Goal: Download file/media

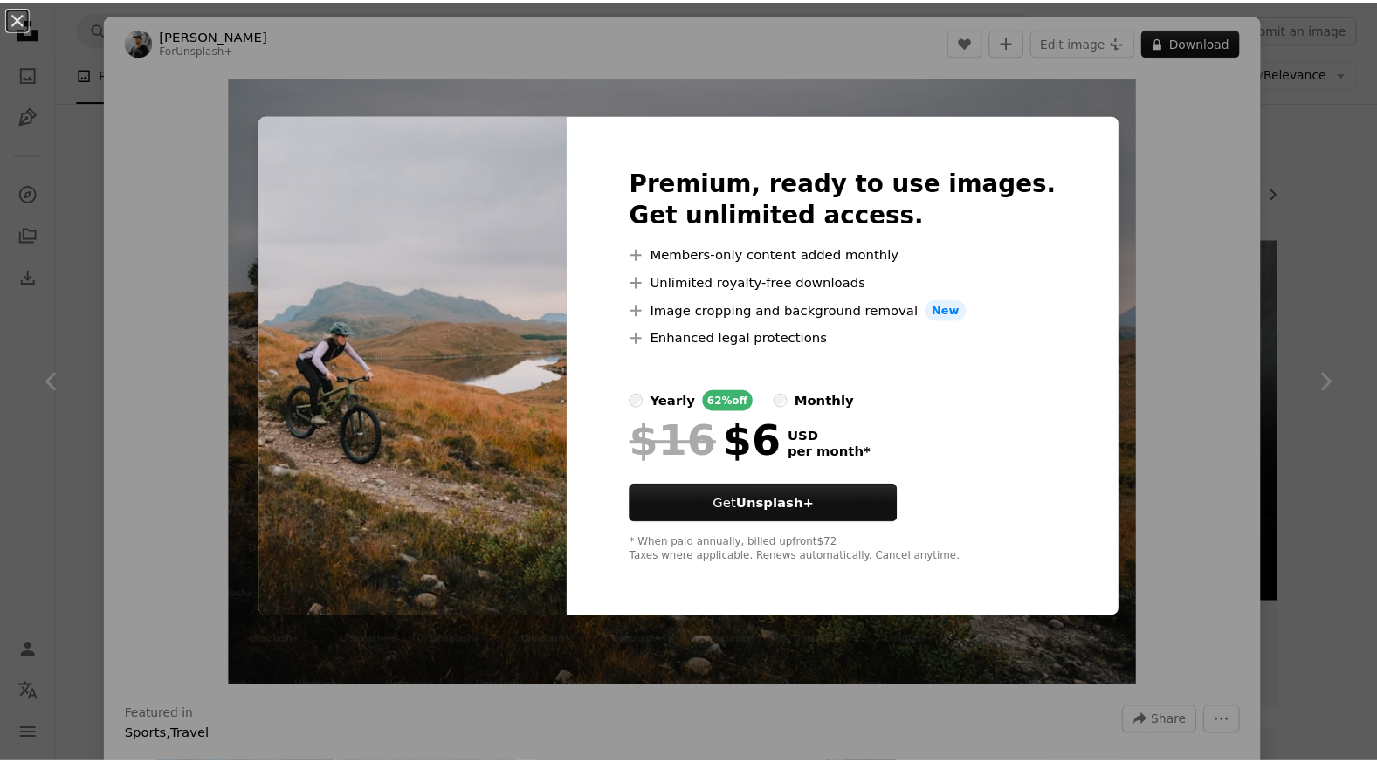
scroll to position [27152, 0]
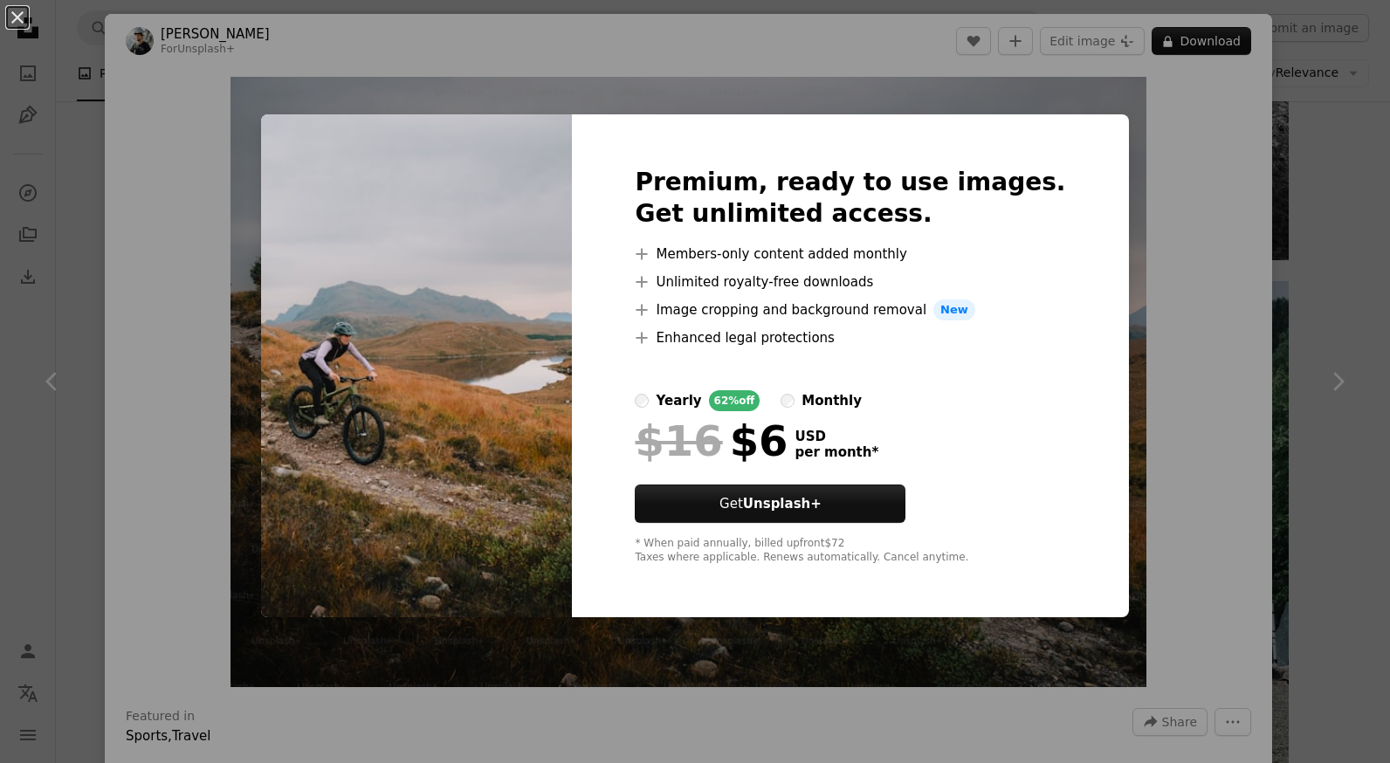
click at [1119, 452] on div "An X shape Premium, ready to use images. Get unlimited access. A plus sign Memb…" at bounding box center [695, 381] width 1390 height 763
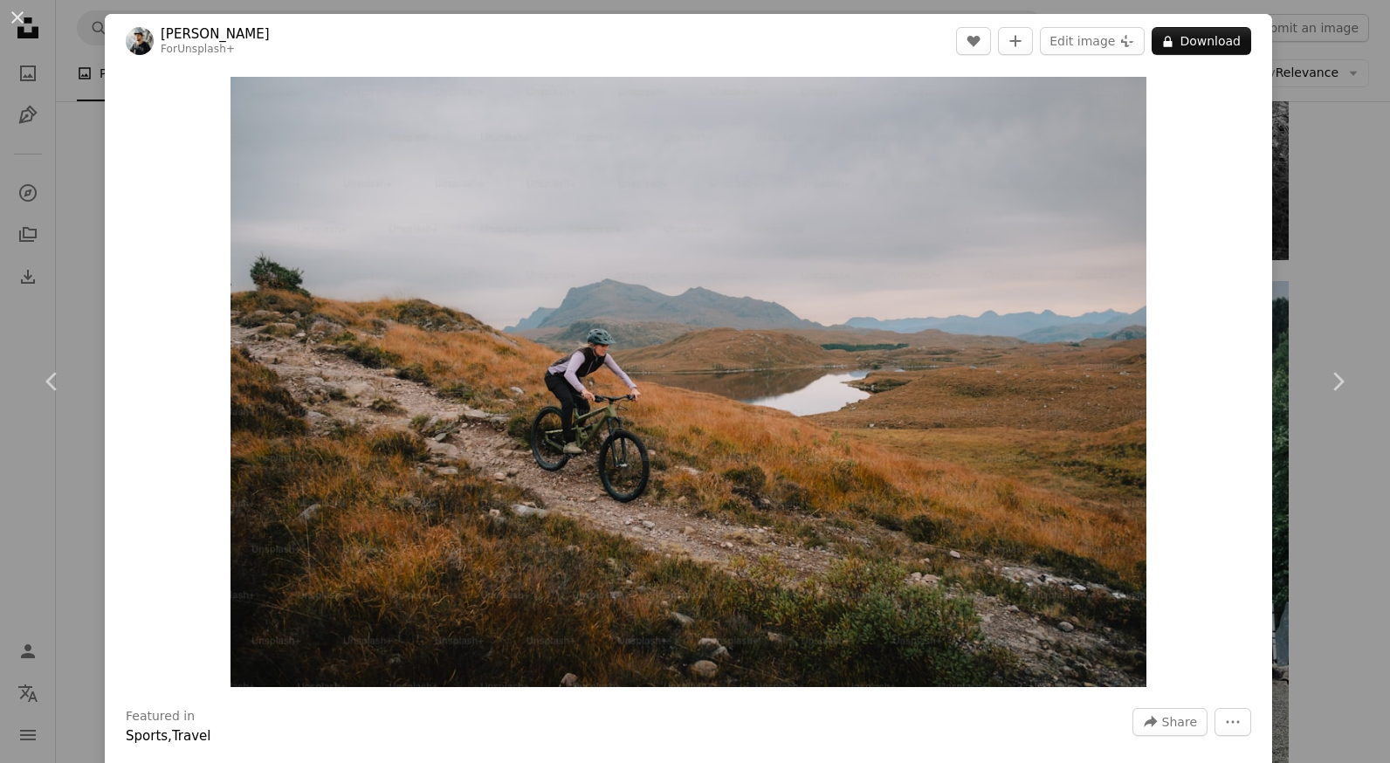
click at [1288, 493] on div "An X shape Chevron left Chevron right Daniel J. Schwarz For Unsplash+ A heart A…" at bounding box center [695, 381] width 1390 height 763
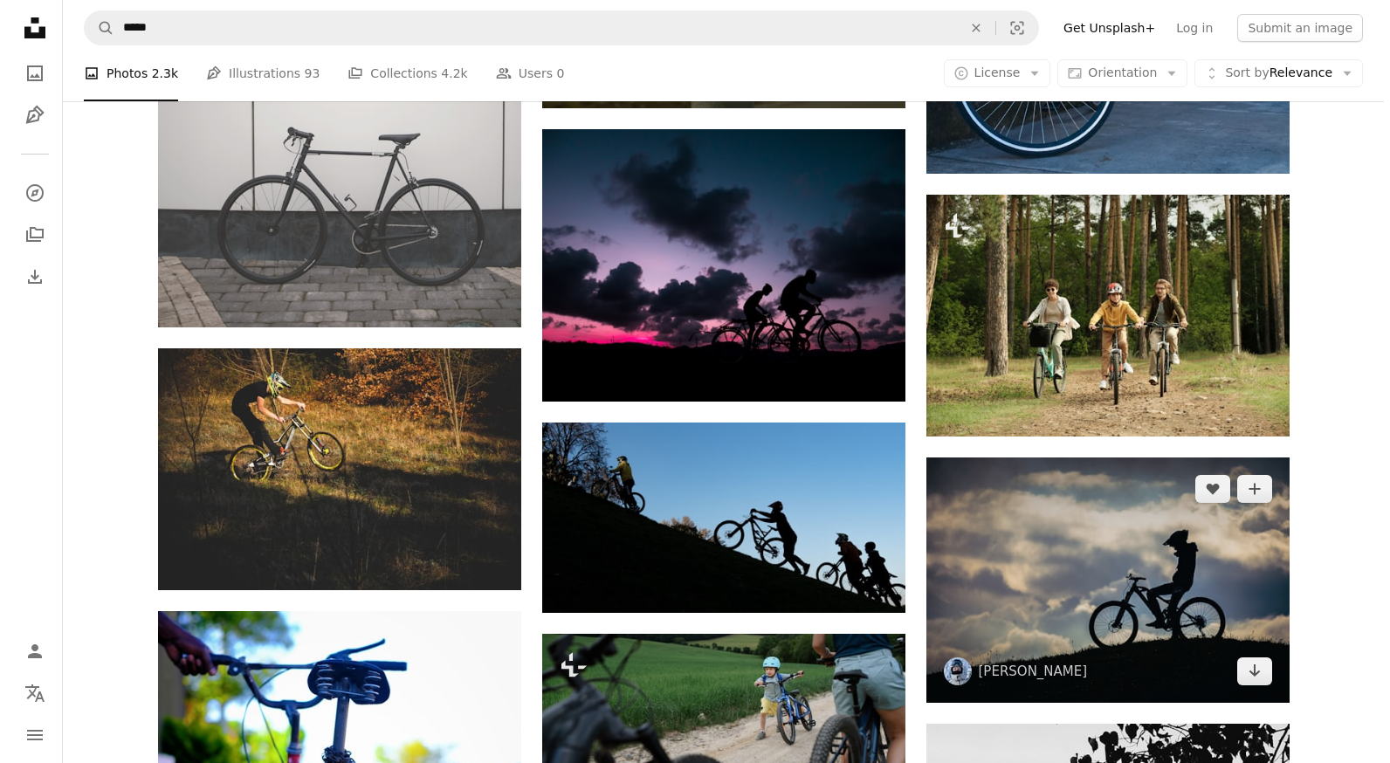
scroll to position [28636, 0]
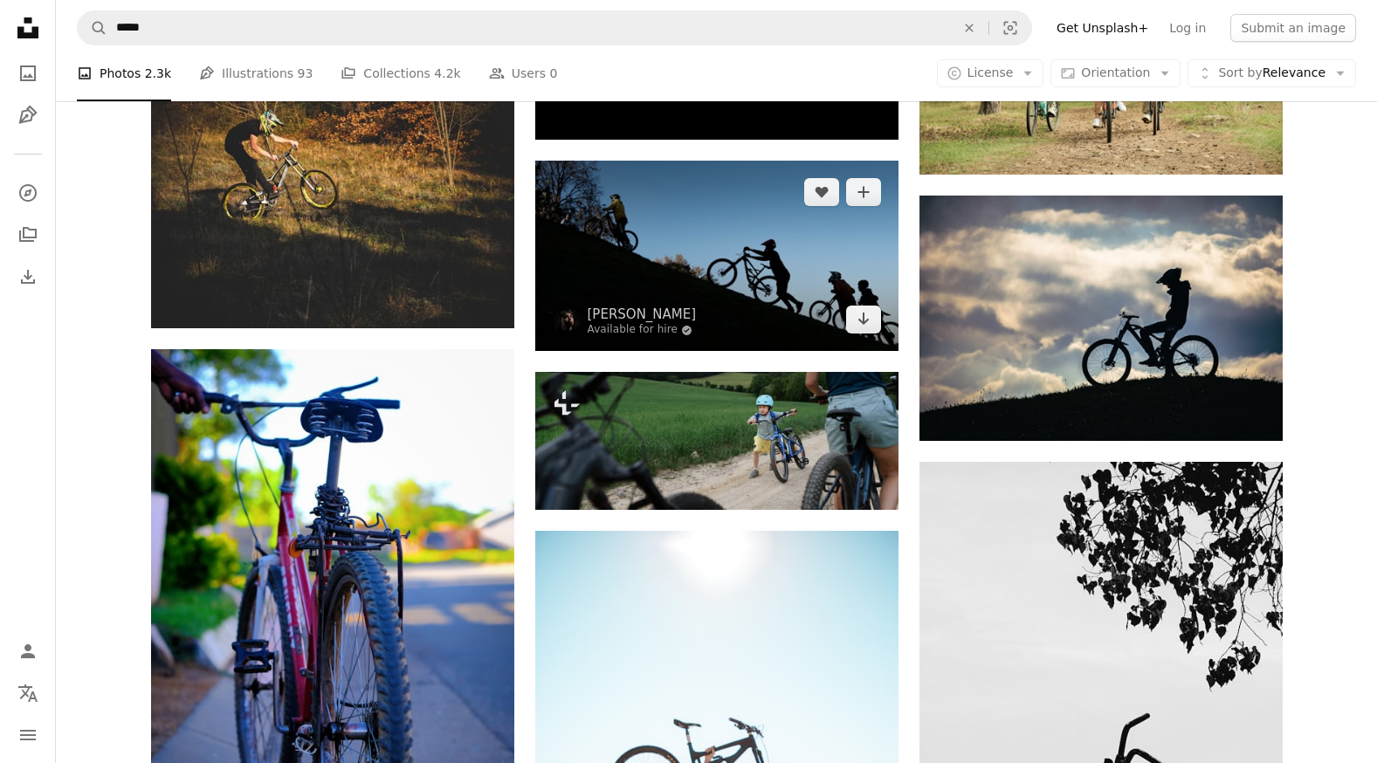
click at [750, 292] on img at bounding box center [716, 256] width 363 height 190
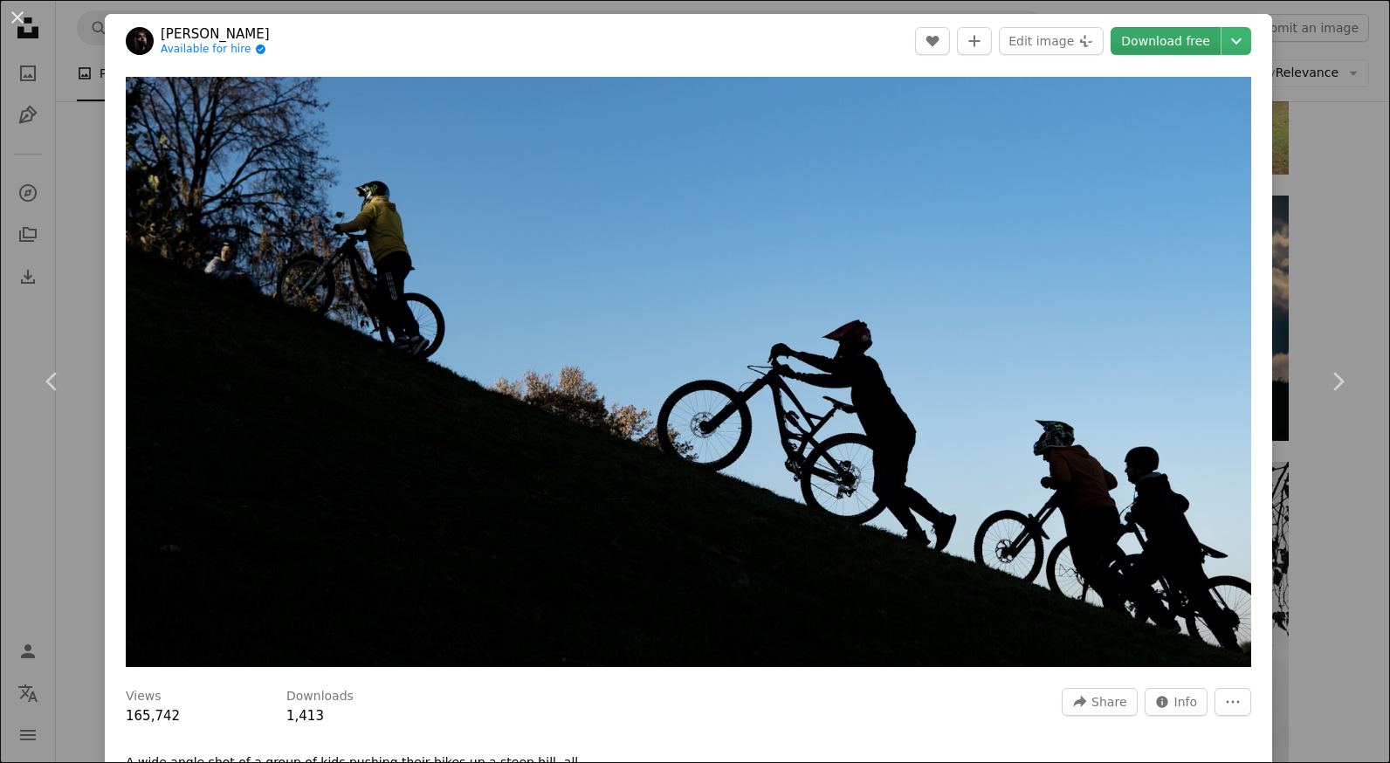
click at [1170, 44] on link "Download free" at bounding box center [1166, 41] width 110 height 28
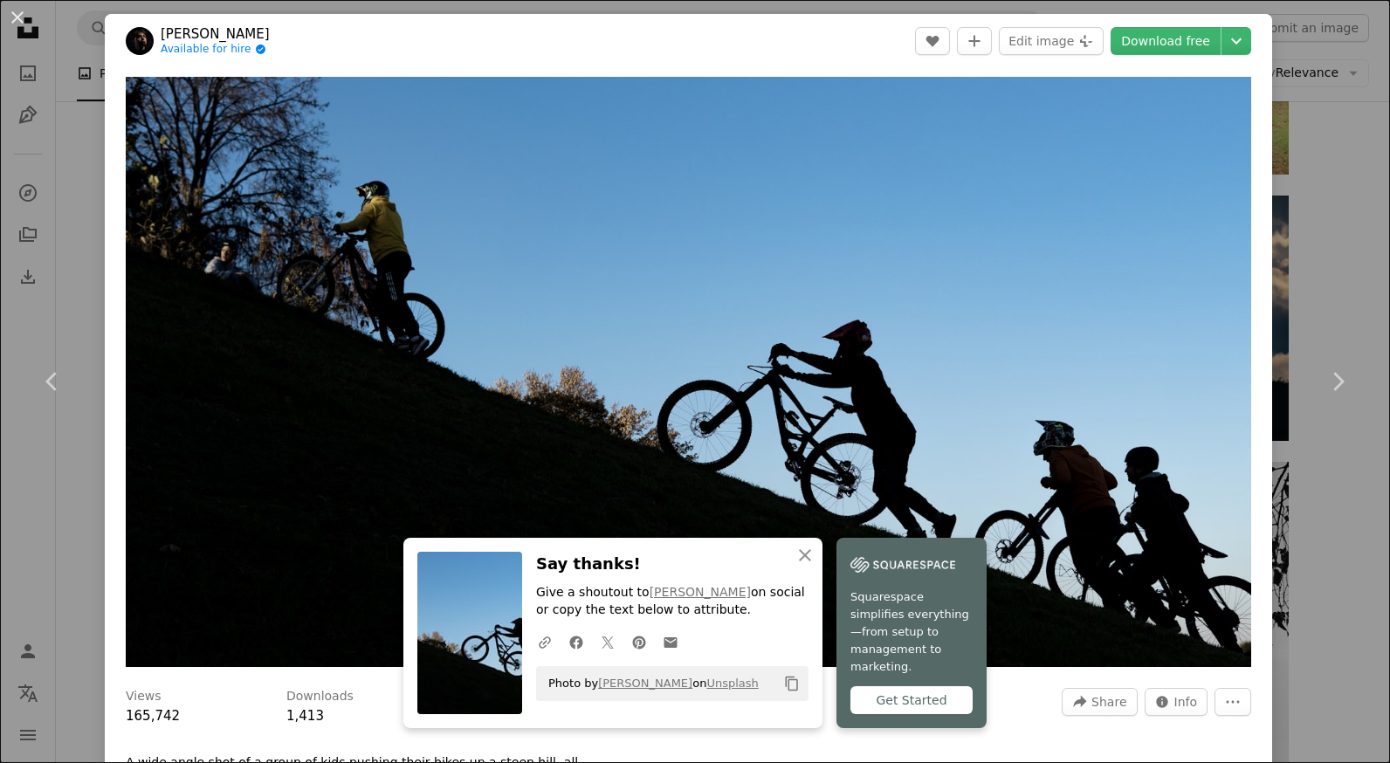
click at [1303, 505] on div "An X shape Chevron left Chevron right Hubert Buratynski Available for hire A ch…" at bounding box center [695, 381] width 1390 height 763
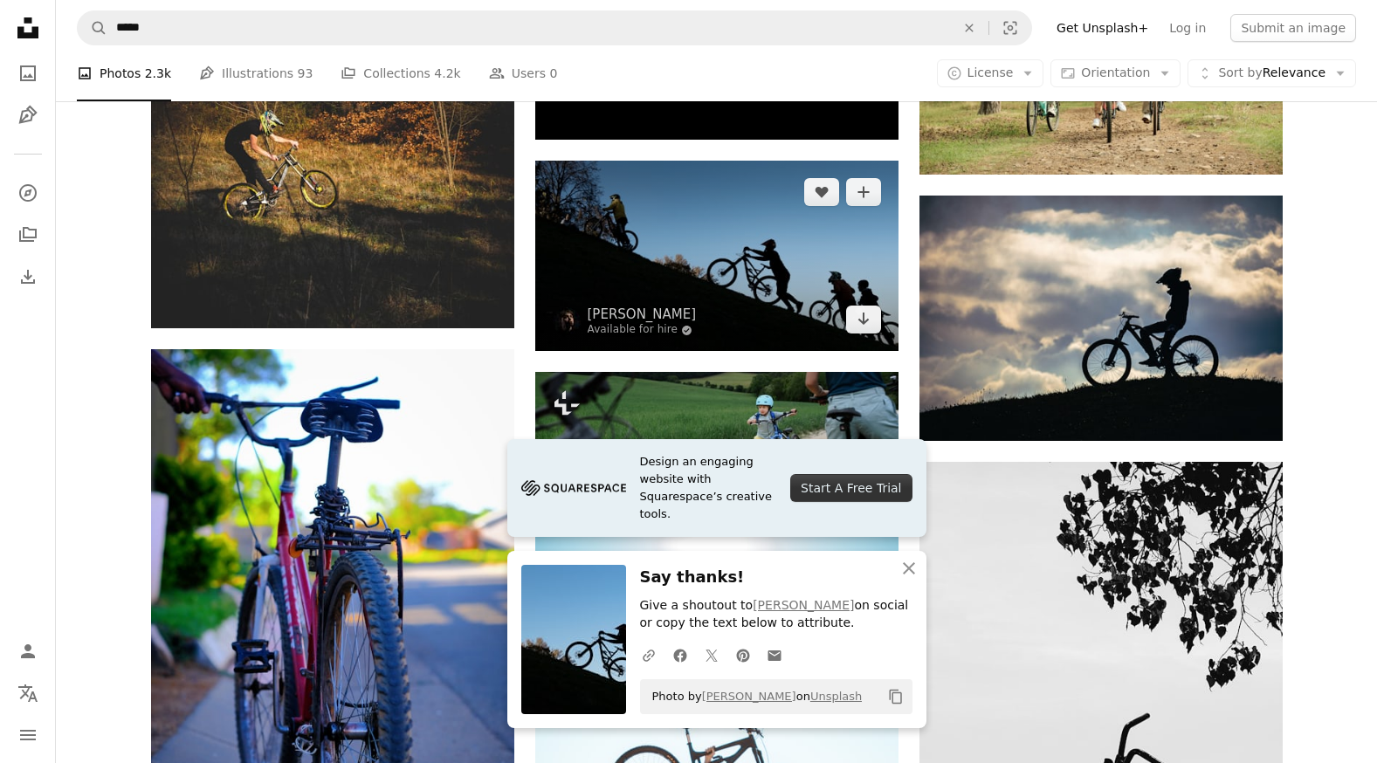
click at [692, 247] on img at bounding box center [716, 256] width 363 height 190
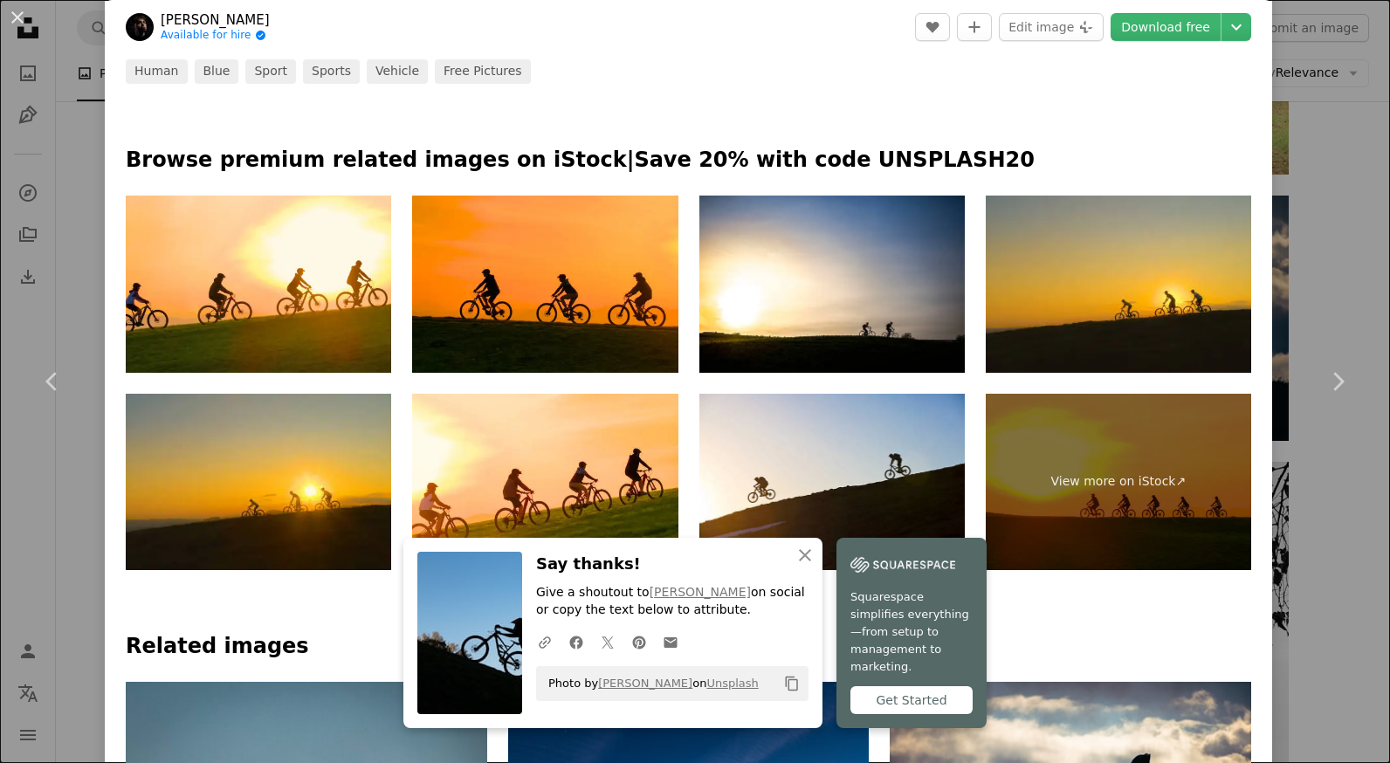
scroll to position [786, 0]
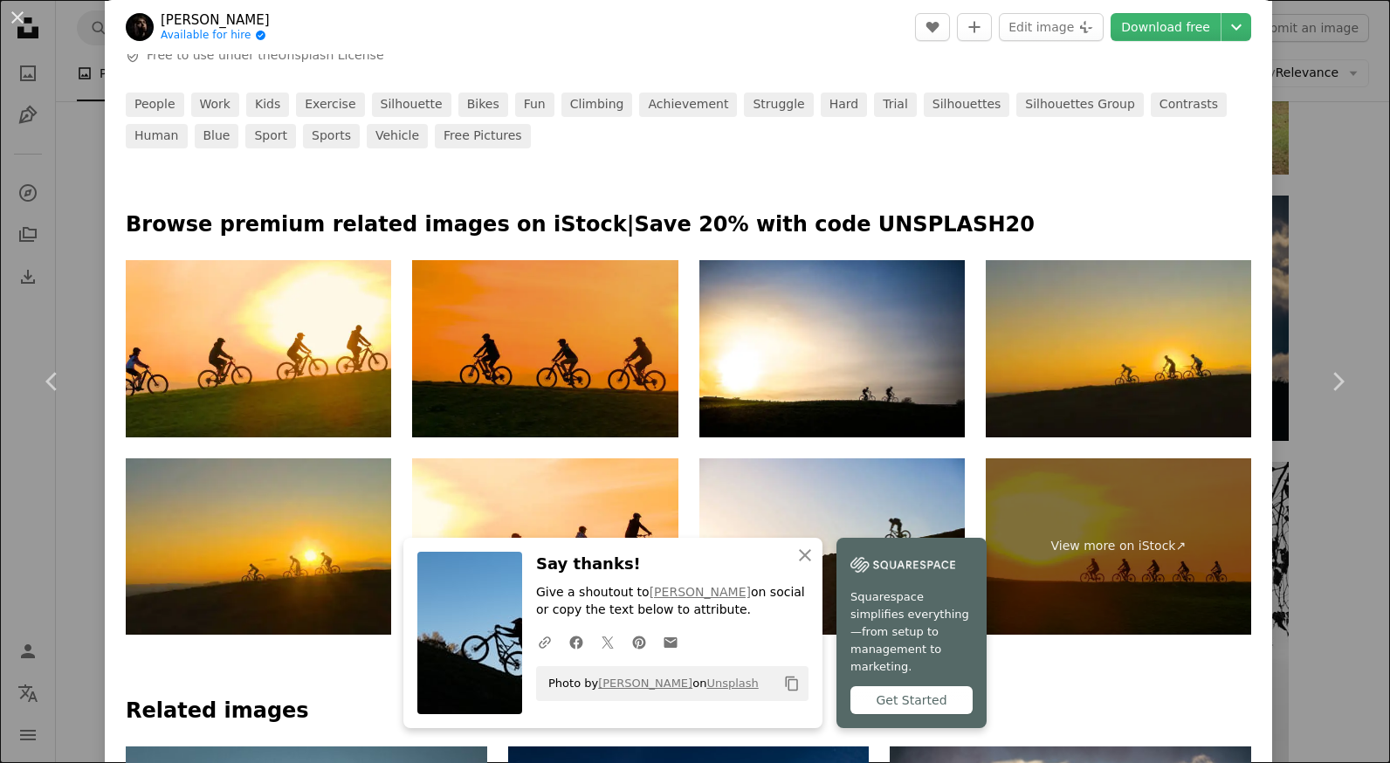
click at [610, 335] on img at bounding box center [544, 348] width 265 height 177
click at [596, 299] on img at bounding box center [544, 348] width 265 height 177
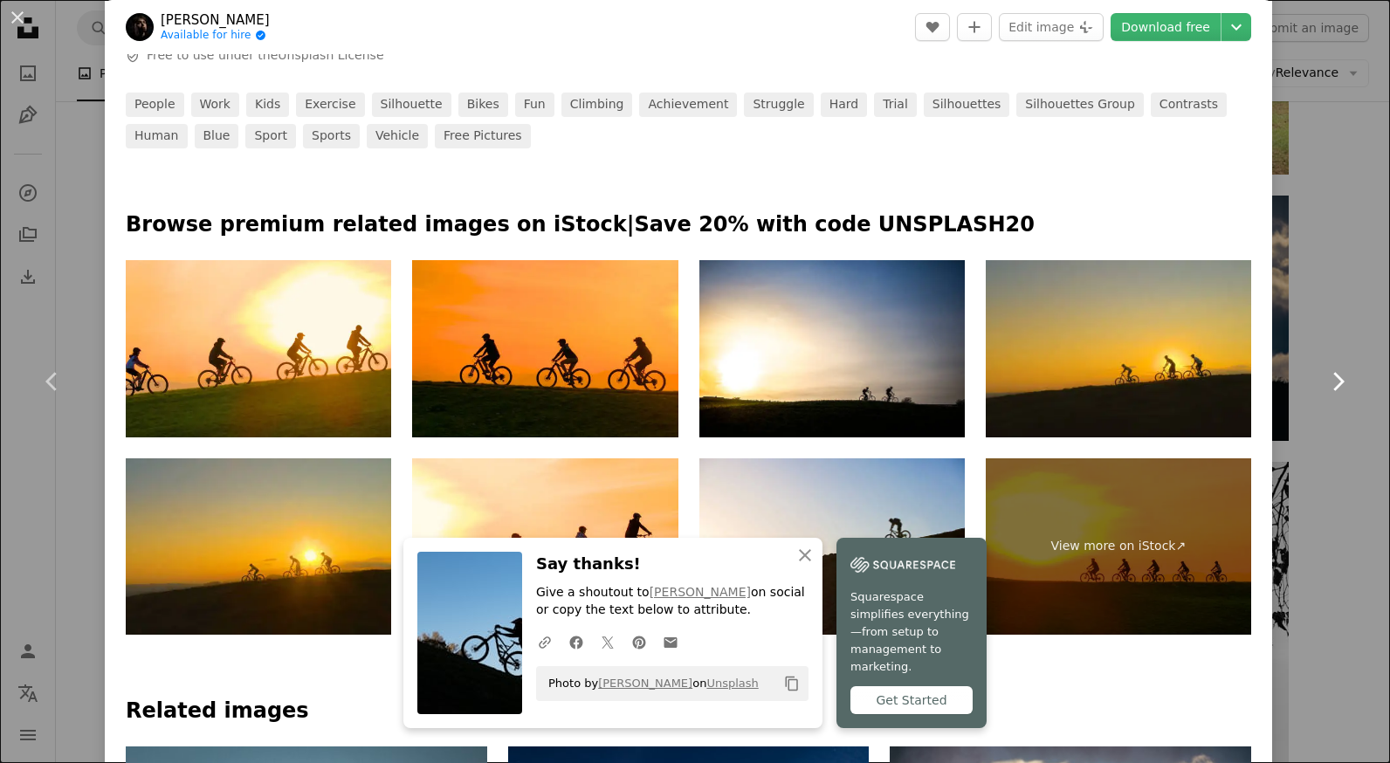
click at [1311, 312] on link "Chevron right" at bounding box center [1337, 382] width 105 height 168
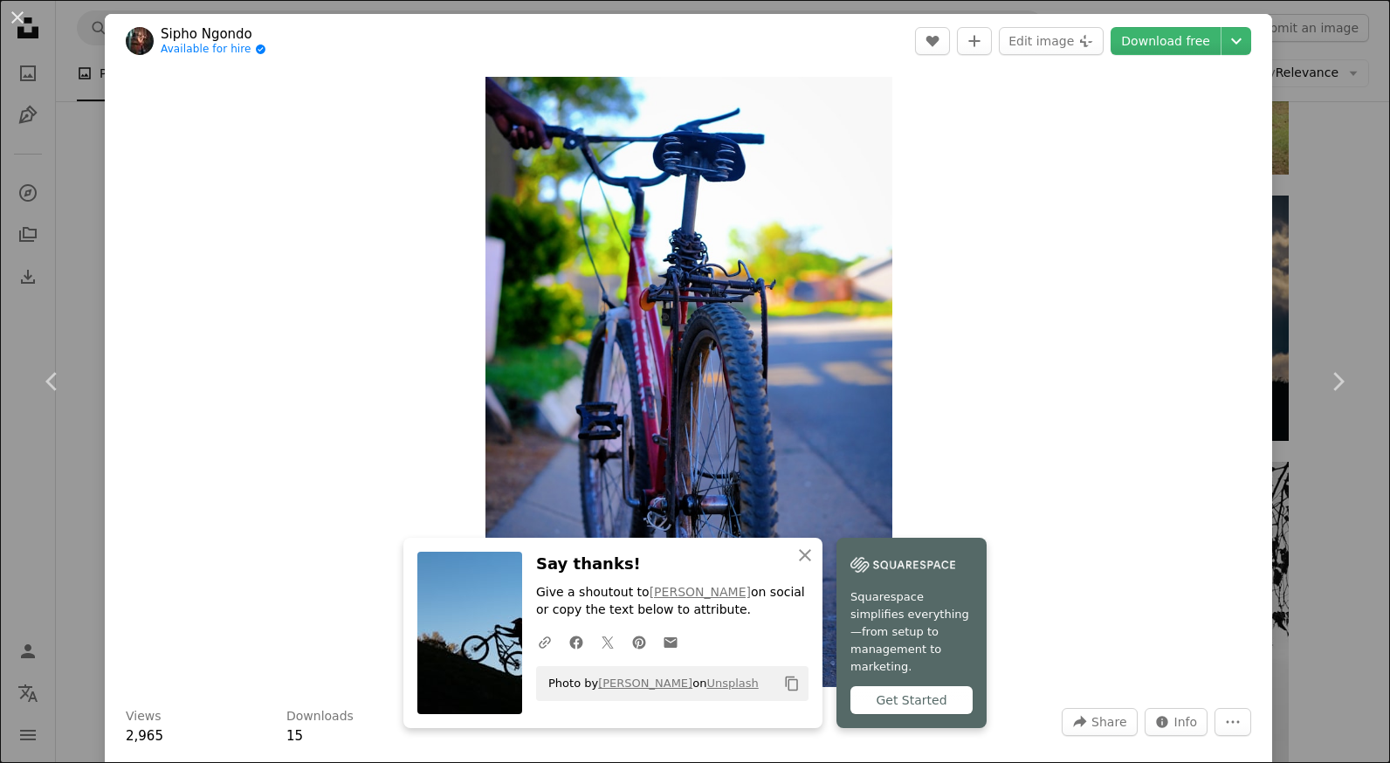
scroll to position [611, 0]
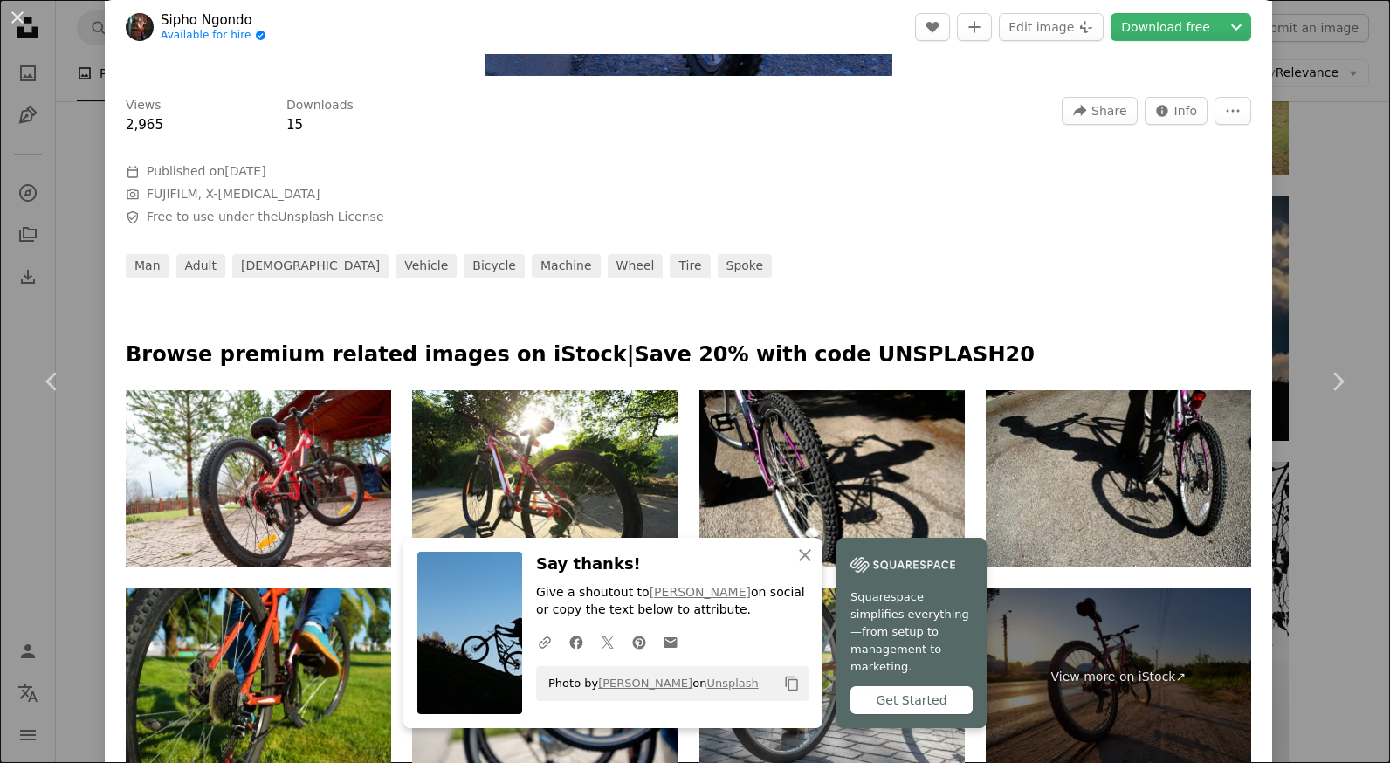
click at [1351, 583] on div "An X shape Chevron left Chevron right Sipho Ngondo Available for hire A checkma…" at bounding box center [695, 381] width 1390 height 763
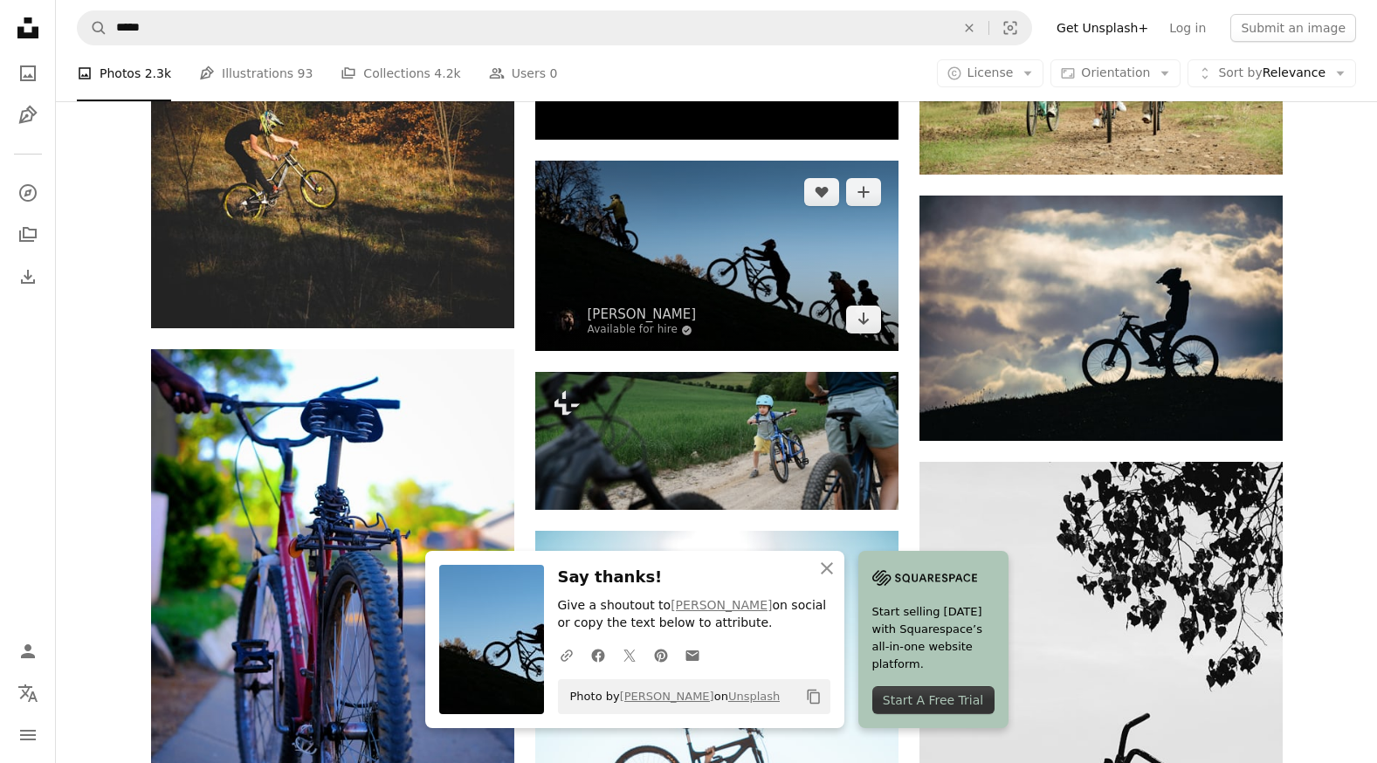
click at [778, 295] on img at bounding box center [716, 256] width 363 height 190
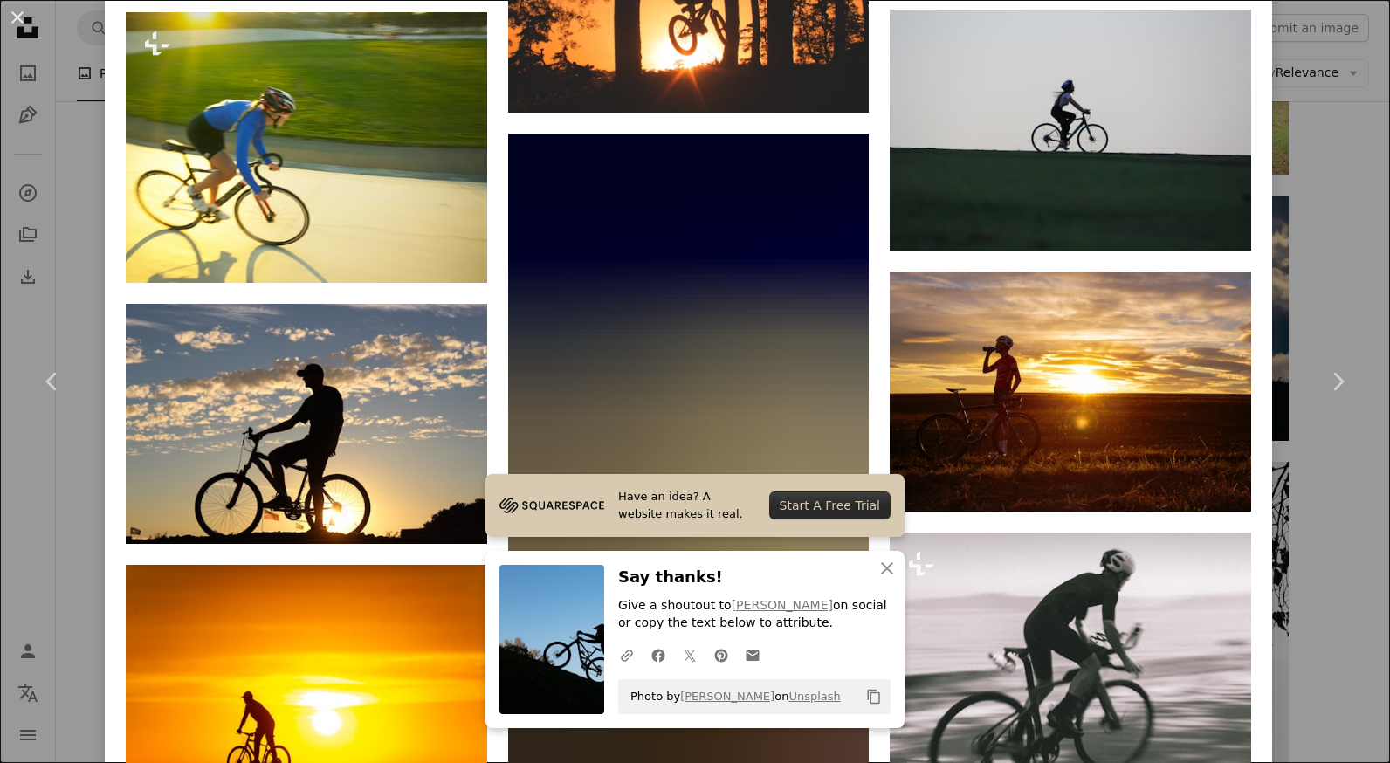
scroll to position [5762, 0]
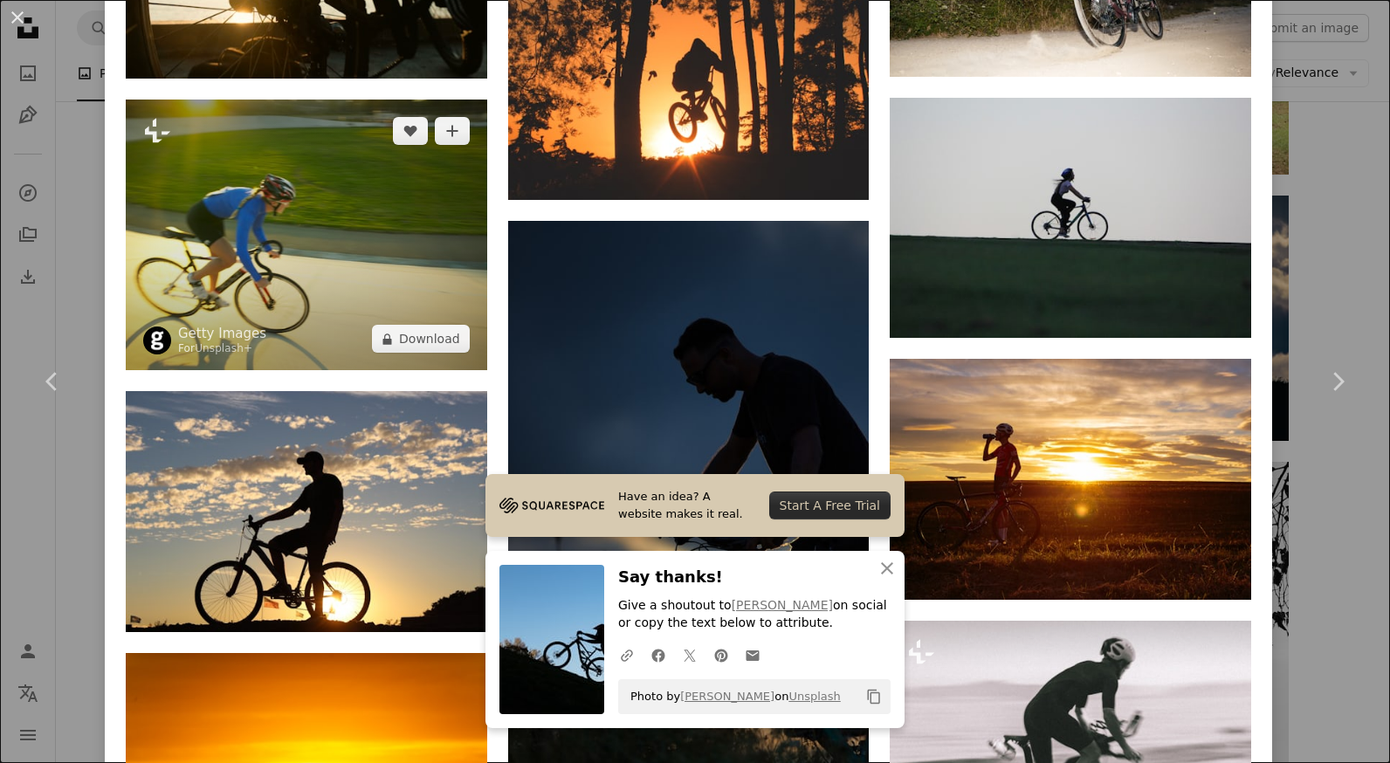
click at [386, 229] on img at bounding box center [306, 235] width 361 height 271
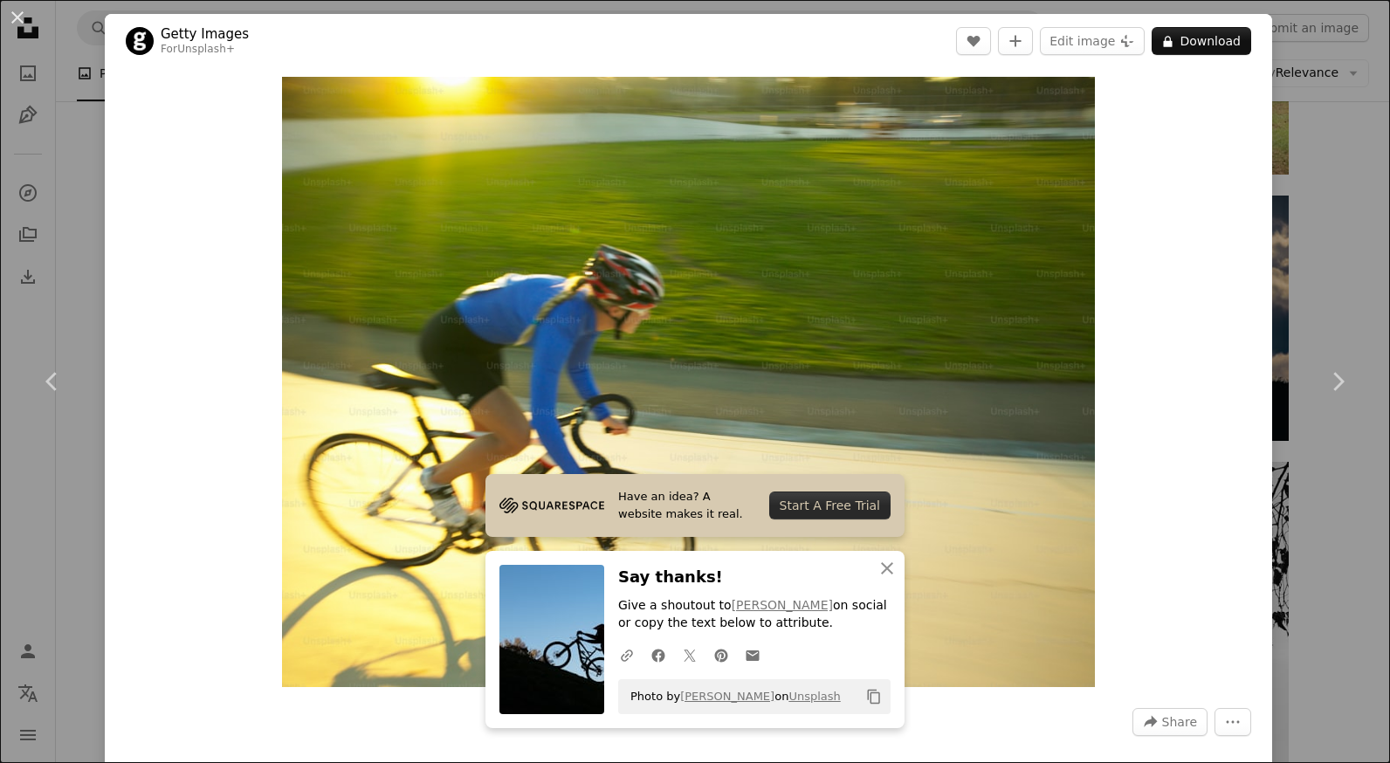
click at [1313, 482] on div "An X shape Chevron left Chevron right Getty Images For Unsplash+ A heart A plus…" at bounding box center [695, 381] width 1390 height 763
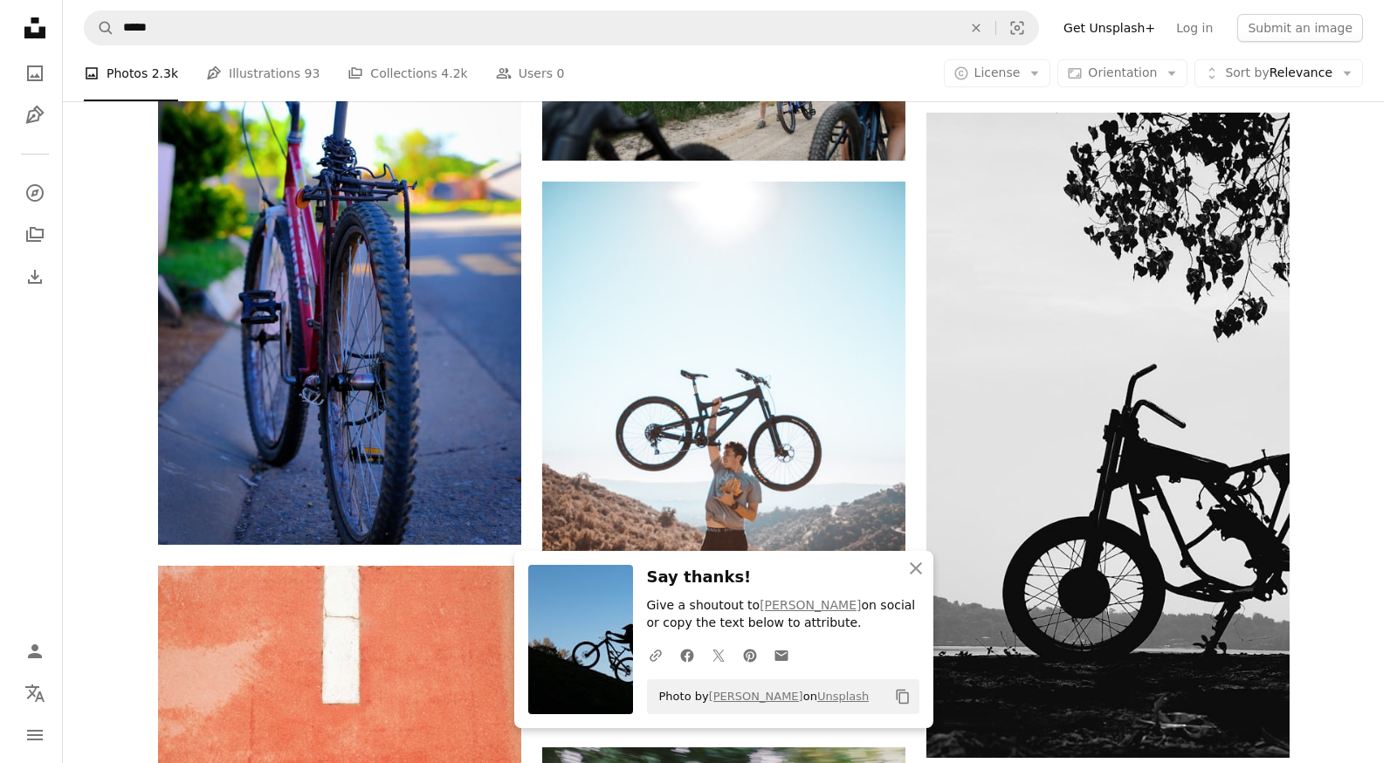
scroll to position [29421, 0]
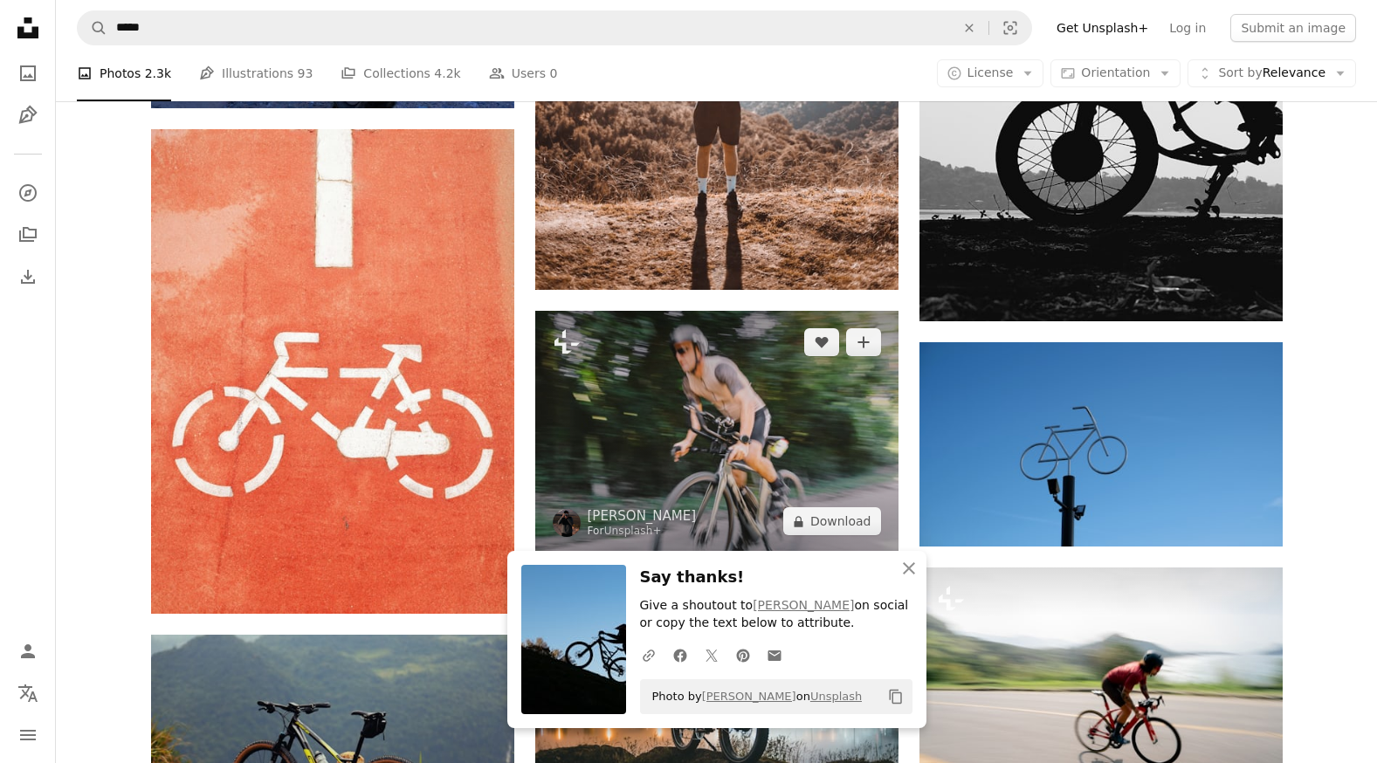
click at [800, 445] on img at bounding box center [716, 432] width 363 height 242
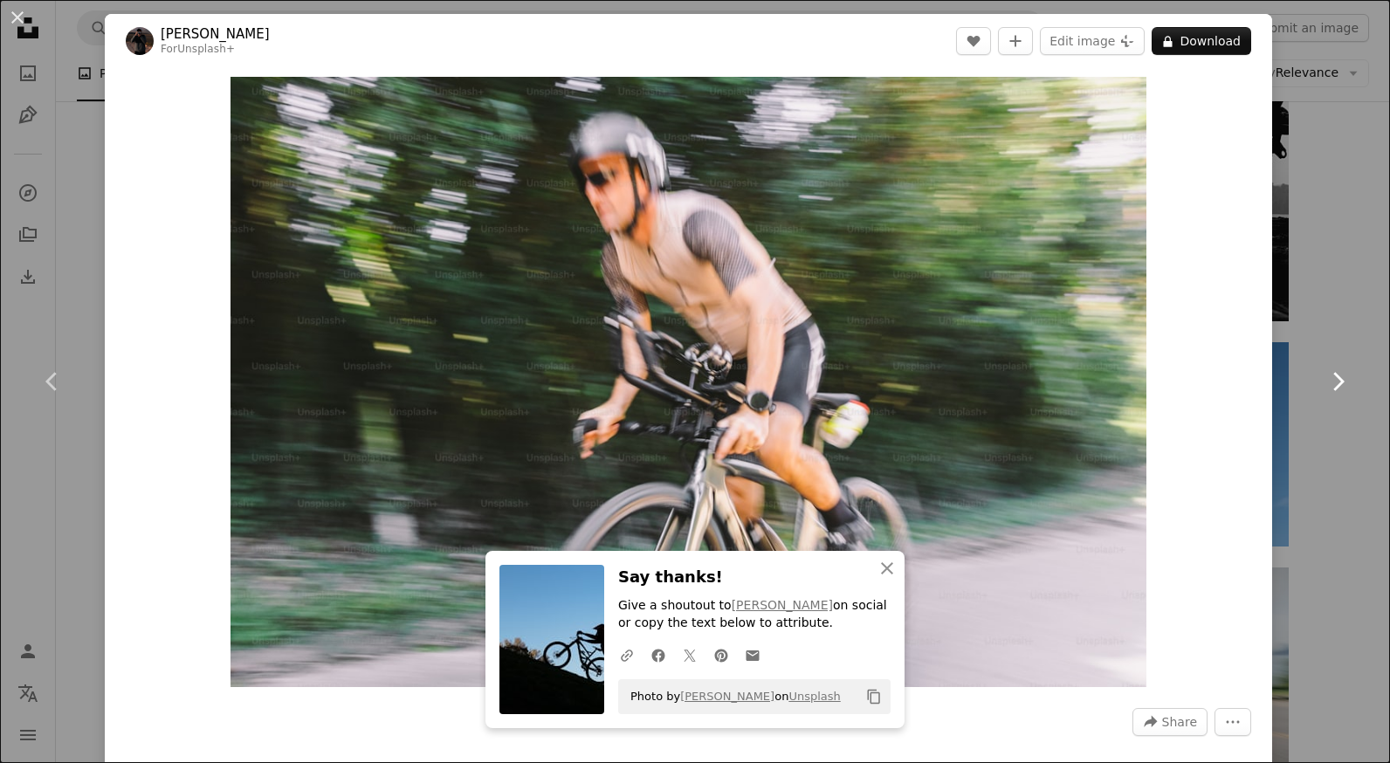
click at [1296, 446] on link "Chevron right" at bounding box center [1337, 382] width 105 height 168
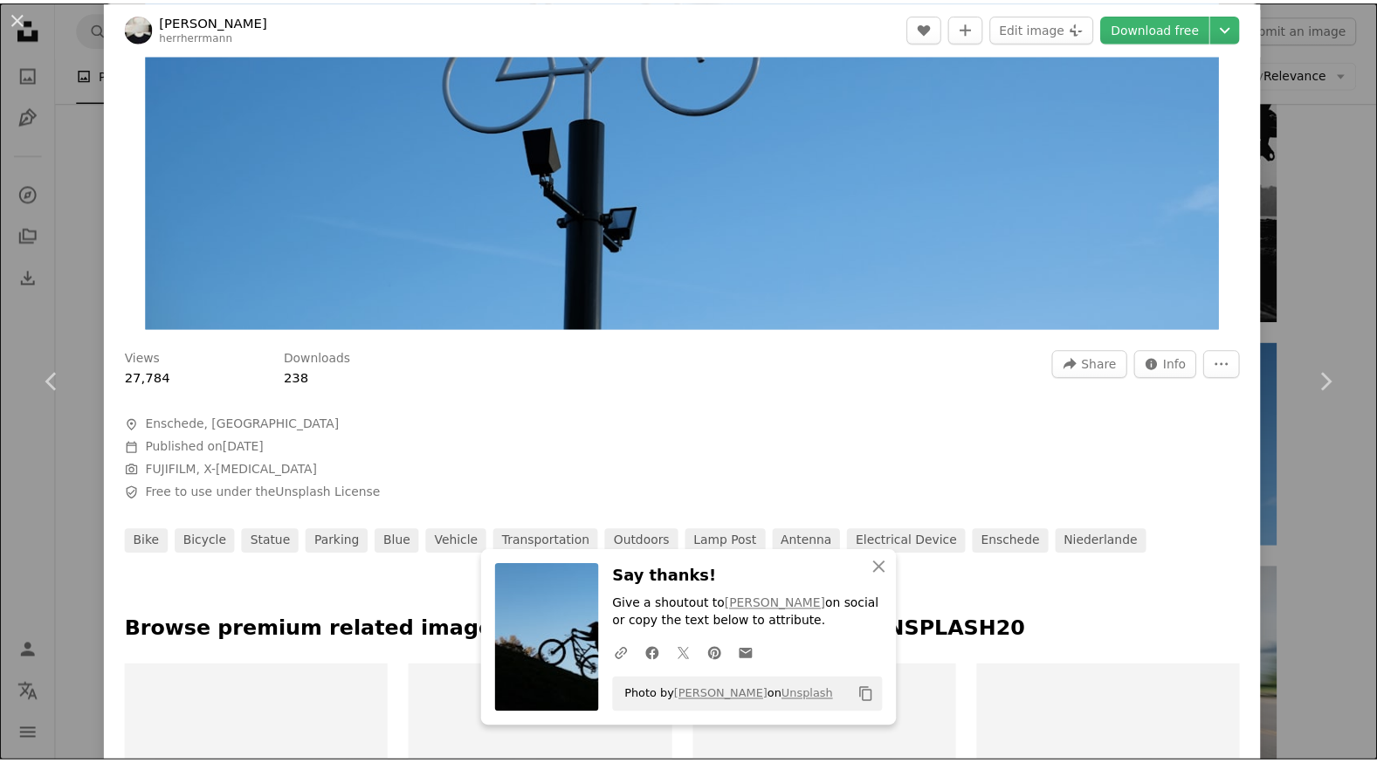
scroll to position [524, 0]
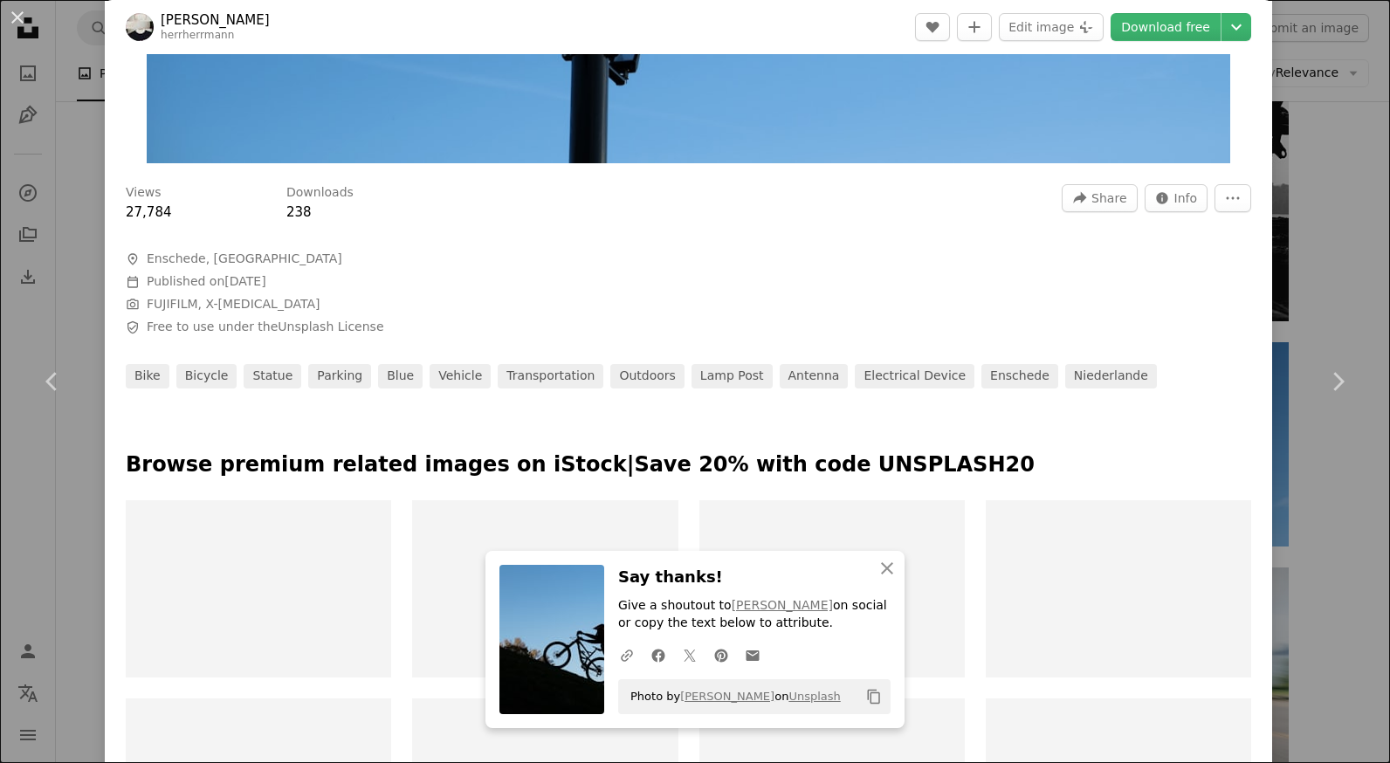
click at [1341, 559] on div "An X shape Chevron left Chevron right Sebastian Herrmann herrherrmann A heart A…" at bounding box center [695, 381] width 1390 height 763
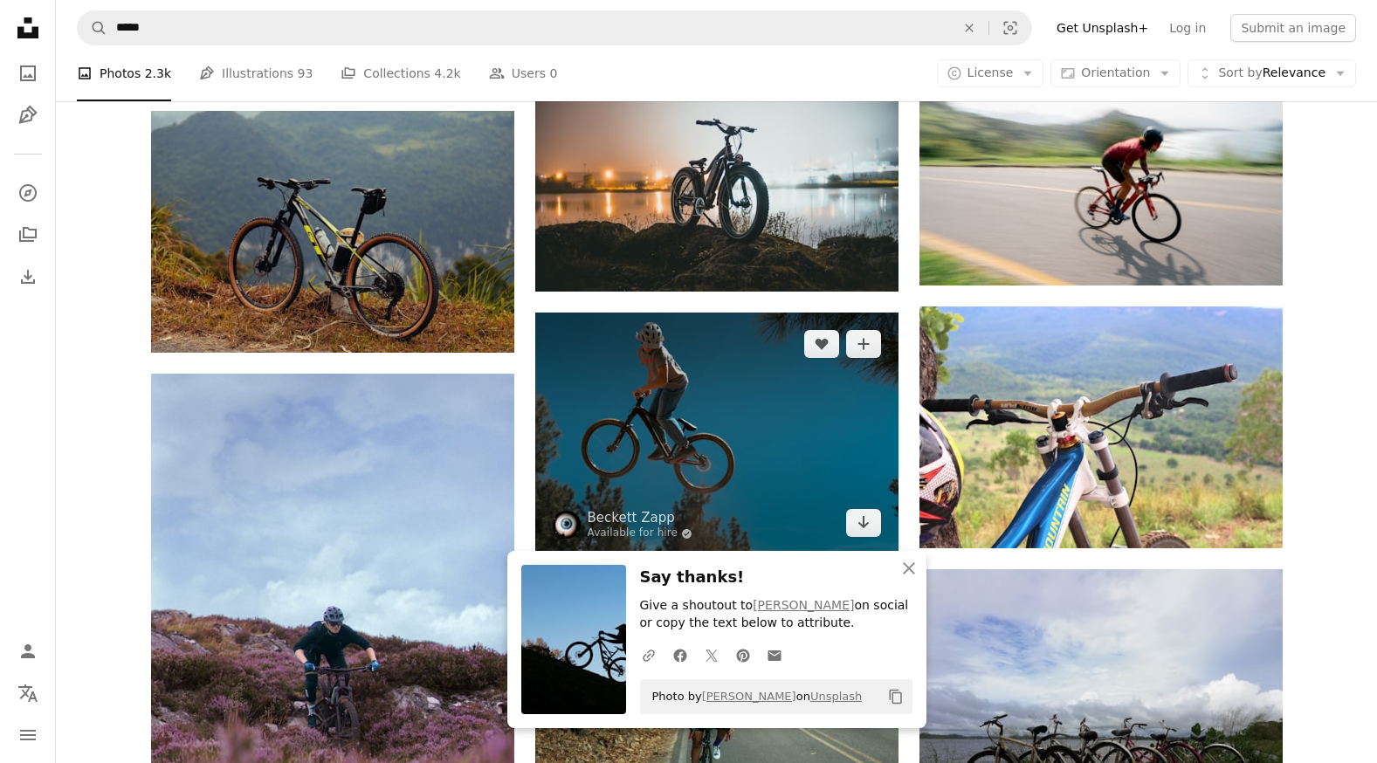
scroll to position [30294, 0]
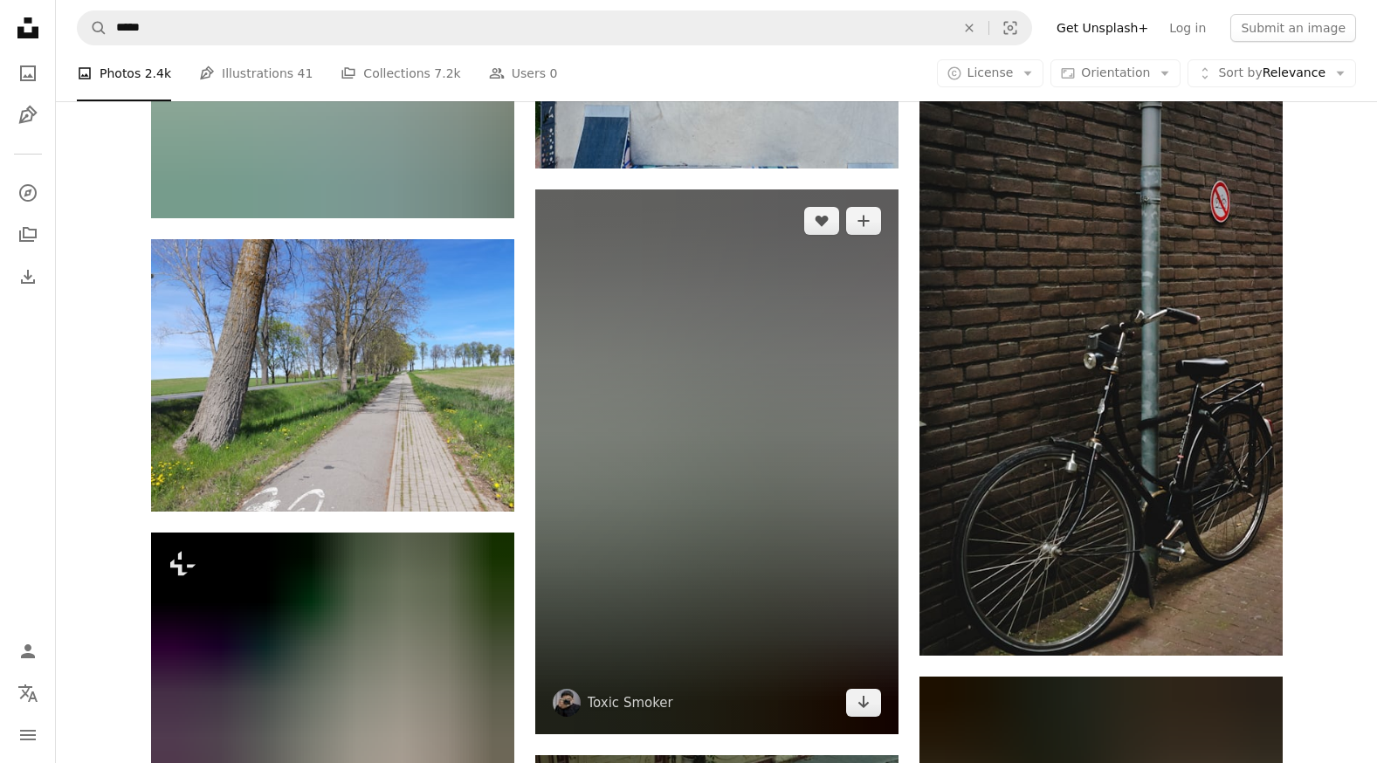
scroll to position [27501, 0]
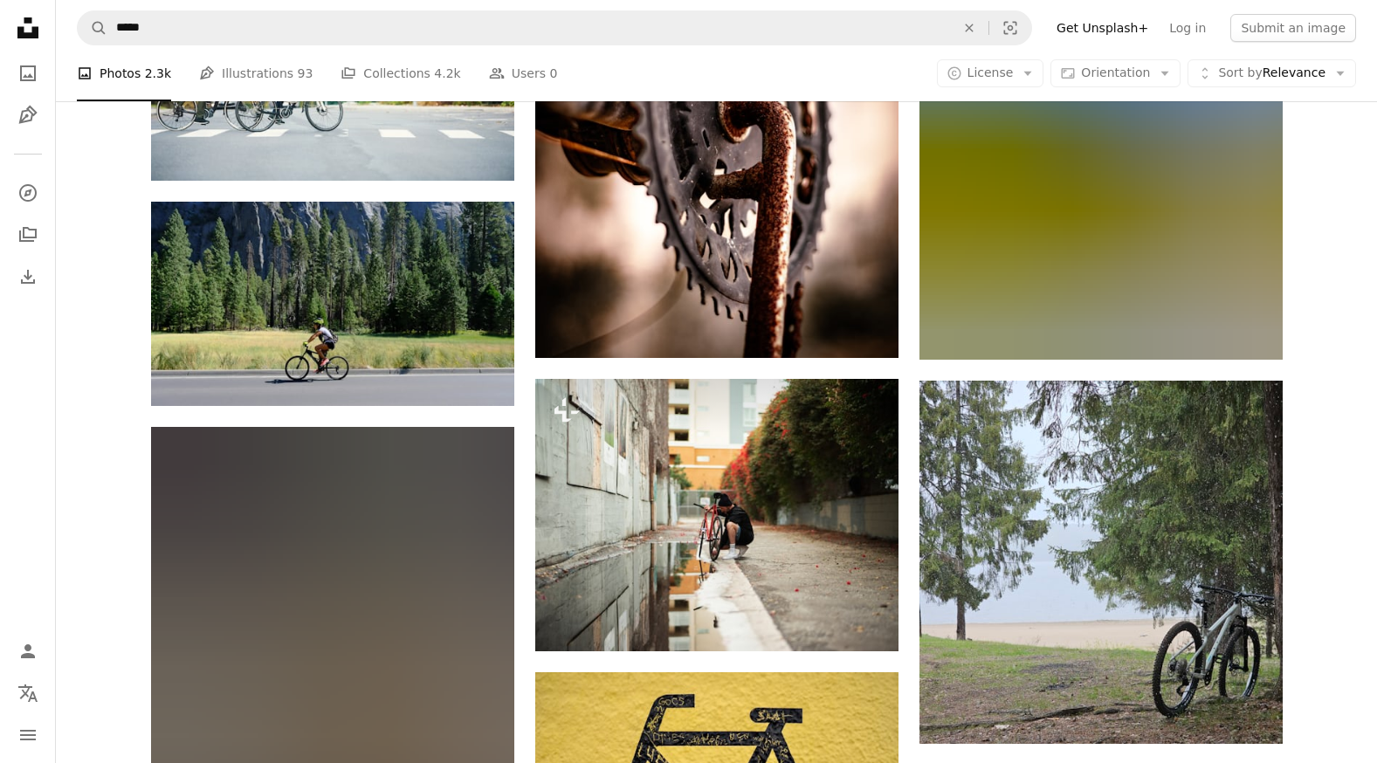
scroll to position [32041, 0]
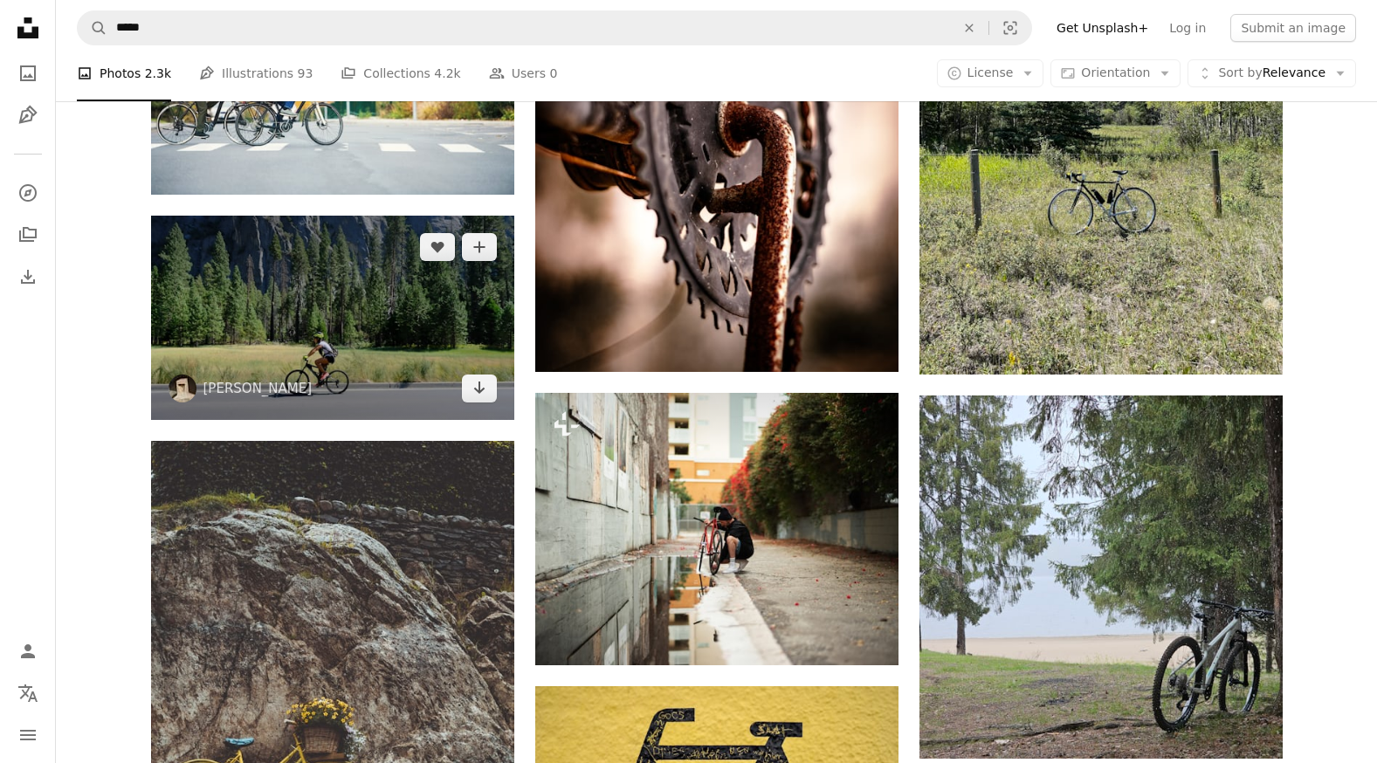
click at [398, 355] on img at bounding box center [332, 318] width 363 height 205
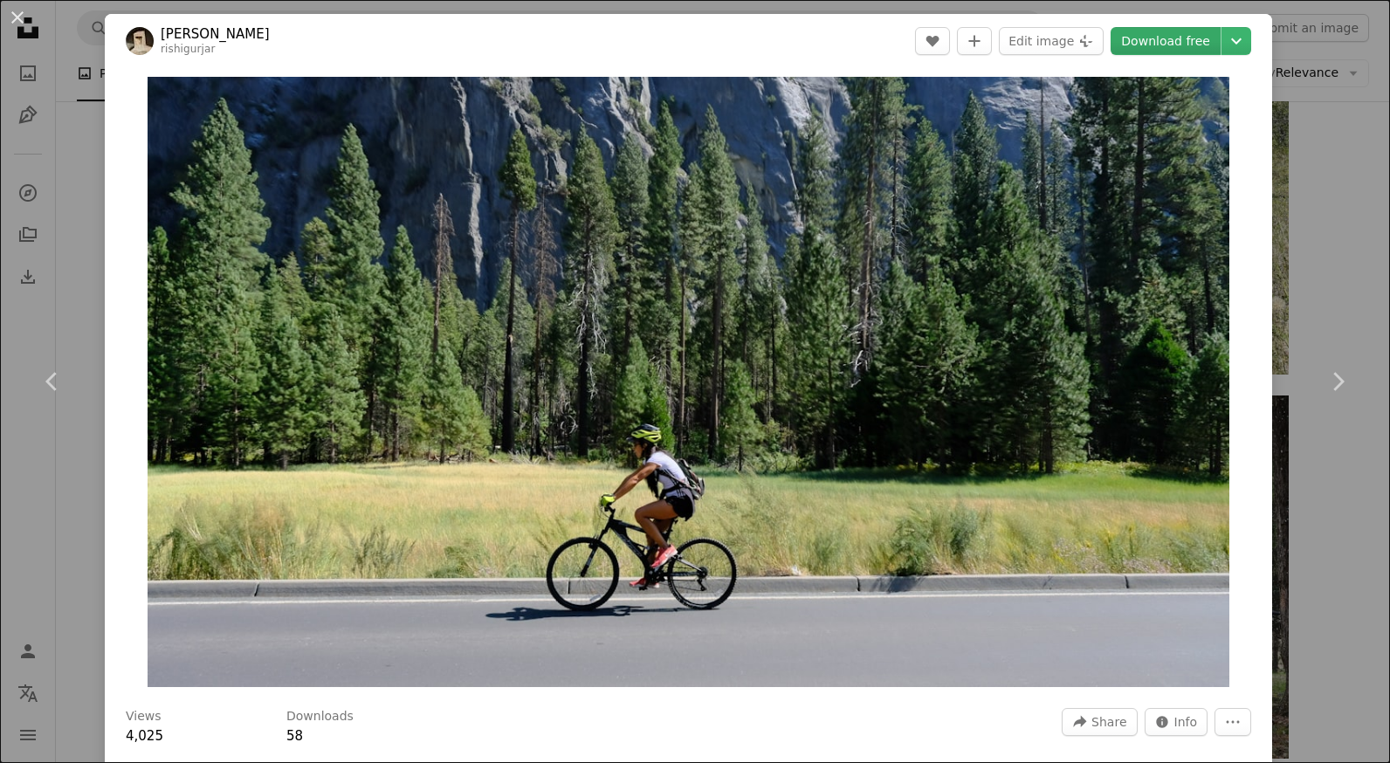
click at [1192, 34] on link "Download free" at bounding box center [1166, 41] width 110 height 28
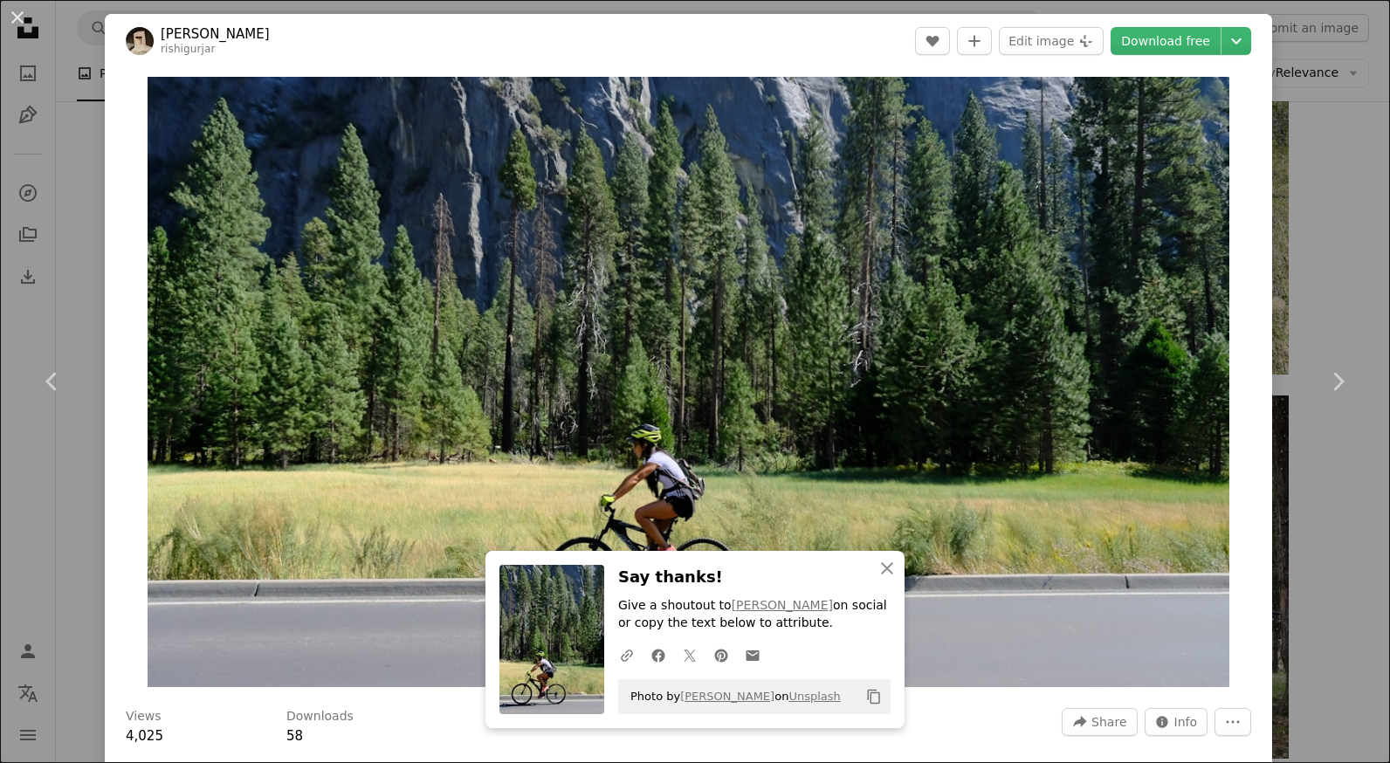
click at [1299, 492] on div "An X shape Chevron left Chevron right RISHI GURJAR rishigurjar A heart A plus s…" at bounding box center [695, 381] width 1390 height 763
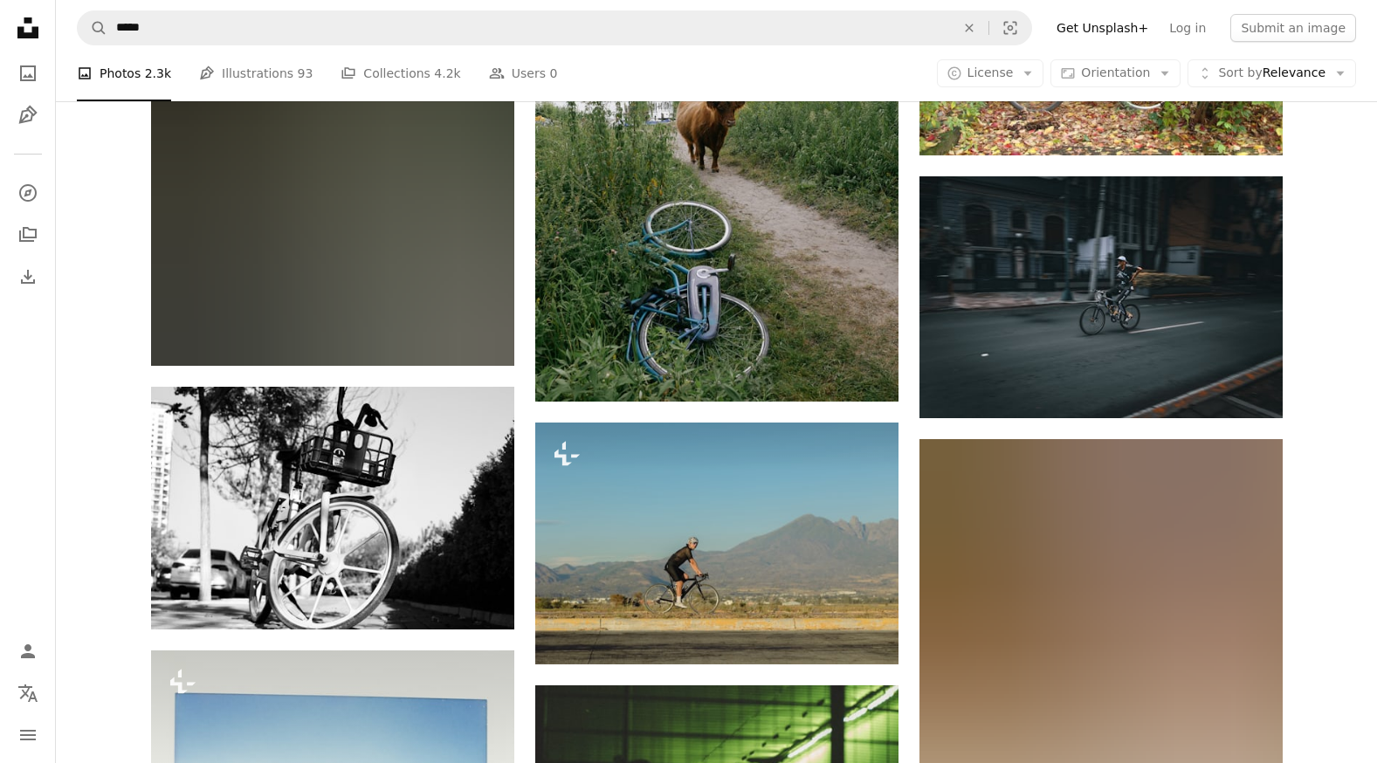
scroll to position [42954, 0]
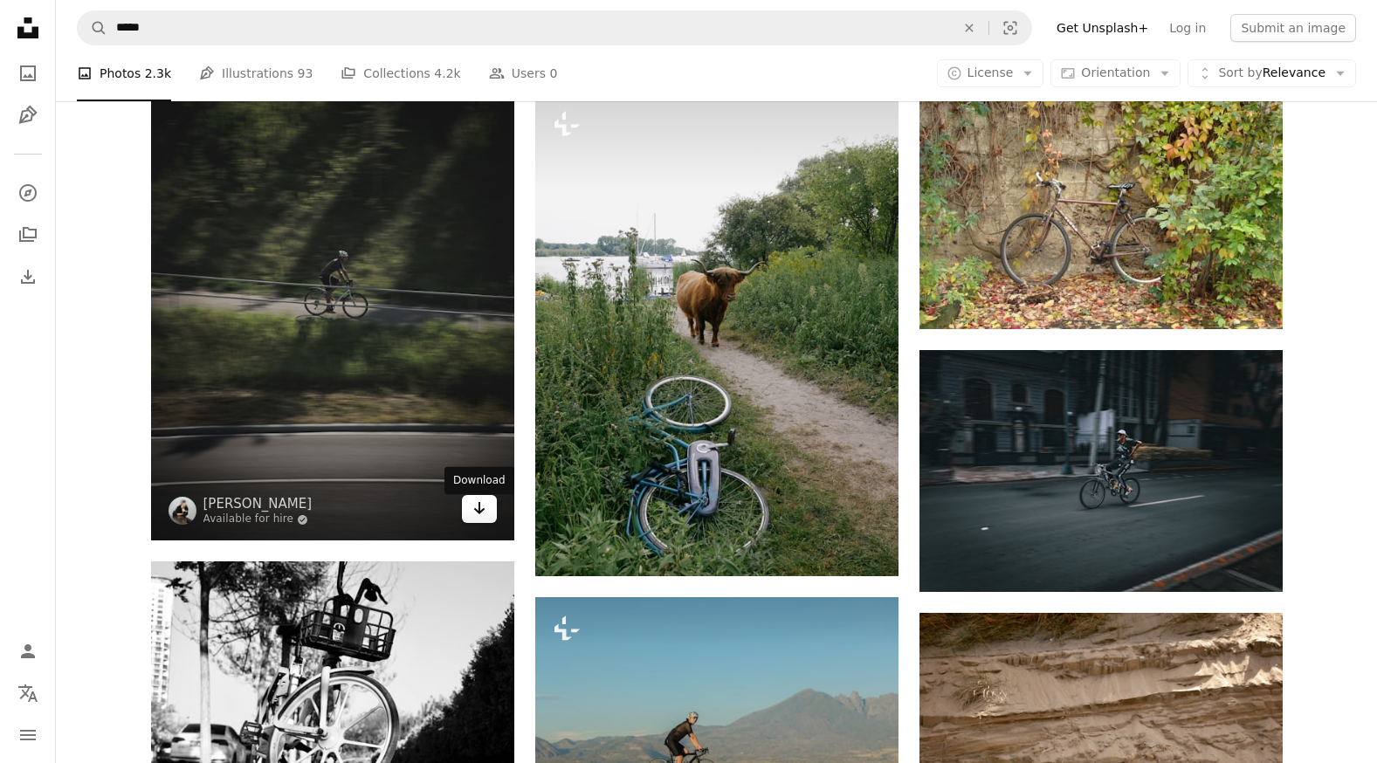
click at [483, 519] on icon "Arrow pointing down" at bounding box center [479, 508] width 14 height 21
